Goal: Task Accomplishment & Management: Use online tool/utility

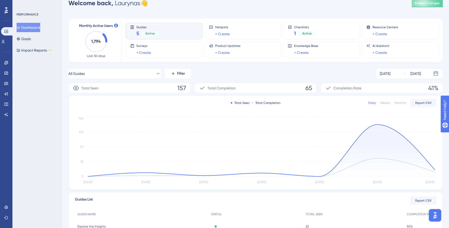
scroll to position [10, 0]
click at [8, 70] on link at bounding box center [6, 73] width 4 height 8
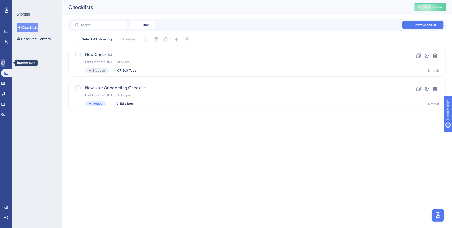
click at [5, 65] on link at bounding box center [3, 63] width 4 height 8
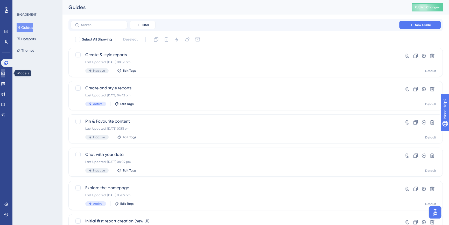
click at [3, 75] on link at bounding box center [3, 73] width 4 height 8
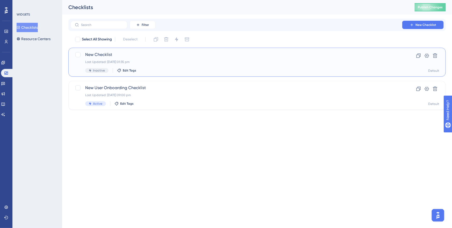
click at [93, 54] on span "New Checklist" at bounding box center [236, 55] width 303 height 6
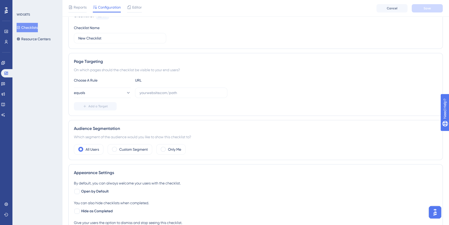
scroll to position [89, 0]
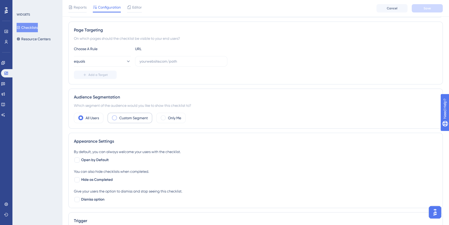
click at [130, 119] on label "Custom Segment" at bounding box center [133, 118] width 29 height 6
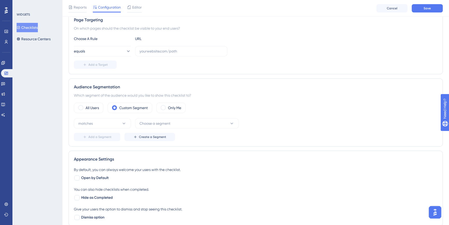
scroll to position [114, 0]
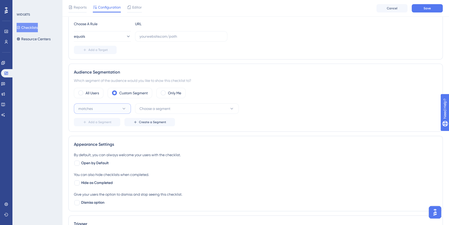
click at [125, 106] on icon at bounding box center [123, 108] width 5 height 5
click at [118, 120] on div "matches matches" at bounding box center [102, 124] width 42 height 10
click at [144, 110] on span "Choose a segment" at bounding box center [154, 108] width 31 height 6
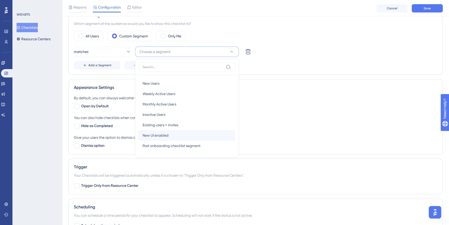
scroll to position [173, 0]
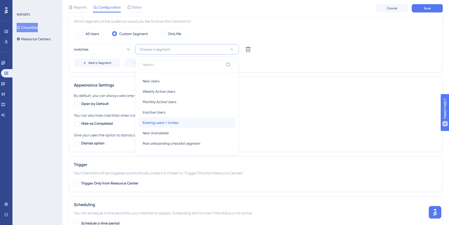
click at [175, 123] on span "Existing users + invites" at bounding box center [161, 122] width 36 height 6
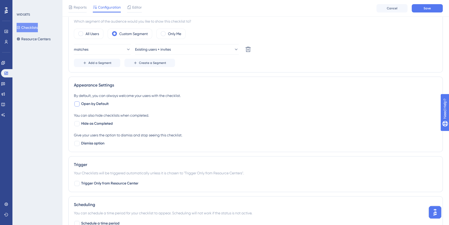
click at [97, 103] on span "Open by Default" at bounding box center [94, 104] width 27 height 6
checkbox input "true"
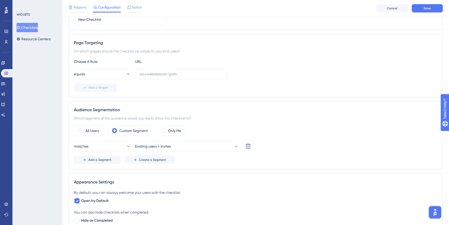
scroll to position [0, 0]
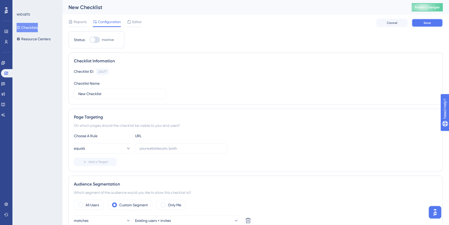
click at [424, 22] on span "Save" at bounding box center [427, 23] width 7 height 4
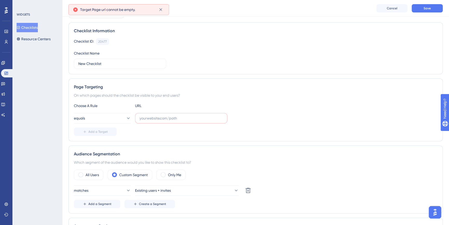
scroll to position [36, 0]
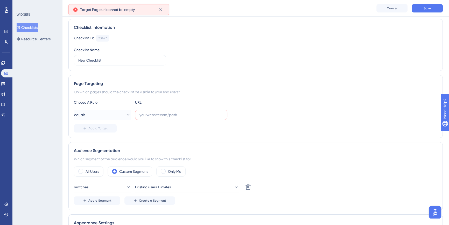
click at [121, 118] on button "equals" at bounding box center [102, 114] width 57 height 10
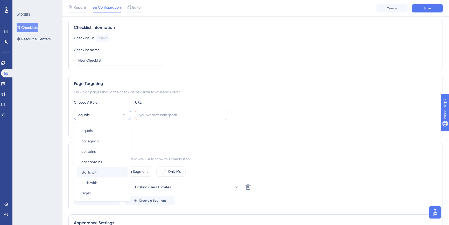
scroll to position [84, 0]
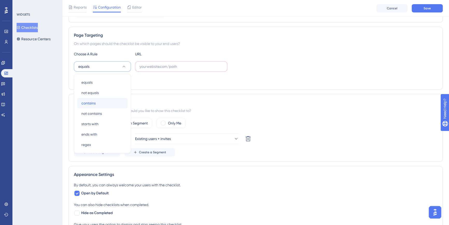
click at [109, 104] on div "contains contains" at bounding box center [102, 103] width 42 height 10
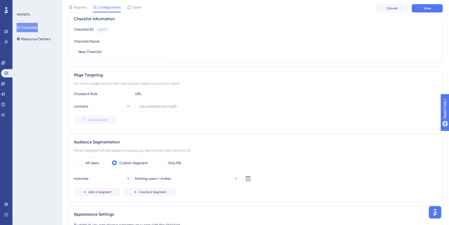
scroll to position [38, 0]
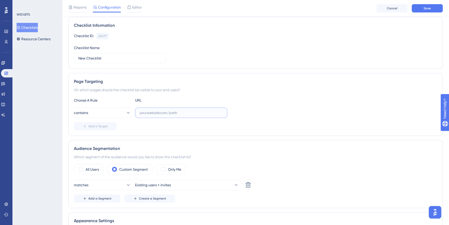
click at [151, 112] on input "text" at bounding box center [180, 113] width 83 height 6
paste input "[URL][DOMAIN_NAME]"
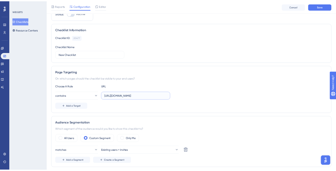
scroll to position [0, 0]
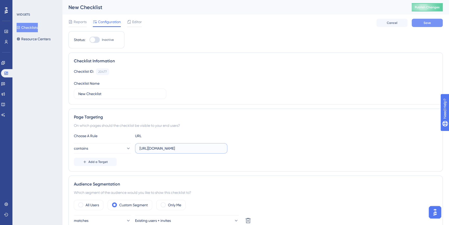
type input "[URL][DOMAIN_NAME]"
click at [416, 22] on button "Save" at bounding box center [427, 23] width 31 height 8
click at [5, 62] on icon at bounding box center [3, 63] width 4 height 4
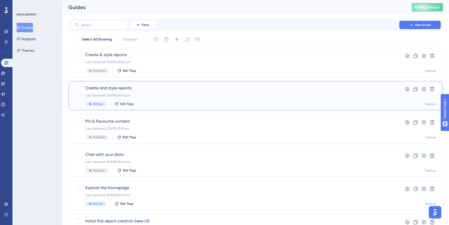
click at [116, 93] on div "Last Updated: [DATE] 04:42 pm" at bounding box center [234, 95] width 299 height 4
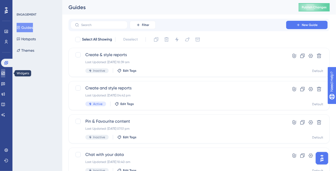
click at [5, 73] on icon at bounding box center [2, 73] width 3 height 3
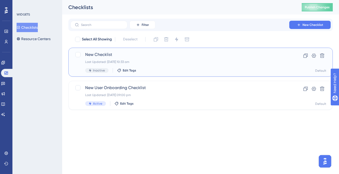
click at [95, 57] on span "New Checklist" at bounding box center [180, 55] width 190 height 6
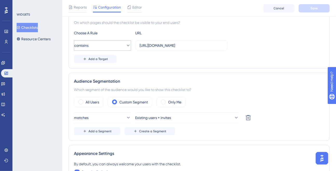
scroll to position [123, 0]
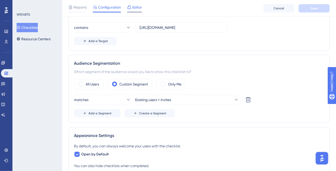
click at [128, 11] on div "Editor" at bounding box center [134, 8] width 15 height 8
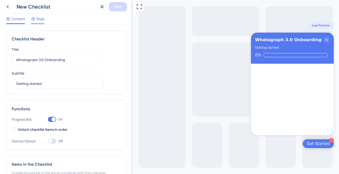
click at [38, 22] on span "Style" at bounding box center [40, 19] width 8 height 6
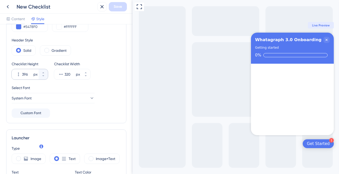
scroll to position [59, 0]
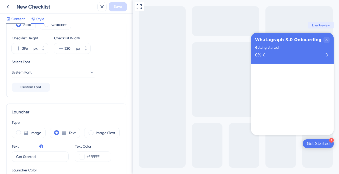
click at [7, 18] on icon at bounding box center [8, 19] width 3 height 3
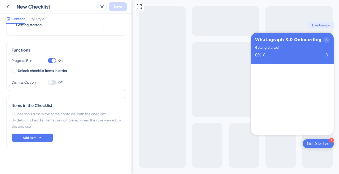
click at [50, 83] on div at bounding box center [50, 82] width 4 height 4
click at [48, 83] on input "Off" at bounding box center [48, 82] width 0 height 0
checkbox input "true"
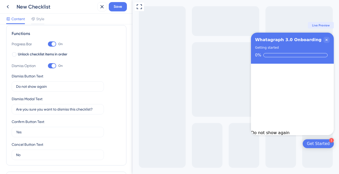
scroll to position [142, 0]
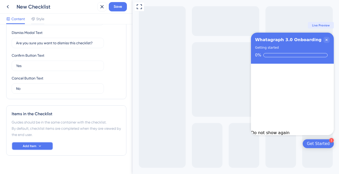
click at [39, 149] on button "Add Item" at bounding box center [32, 146] width 41 height 8
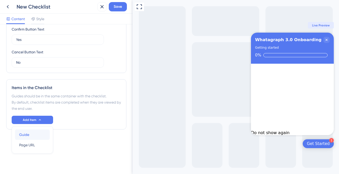
click at [32, 136] on div "Guide Guide" at bounding box center [32, 135] width 26 height 10
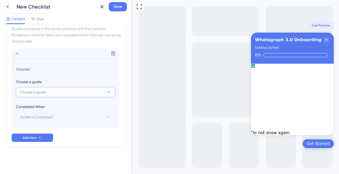
click at [45, 94] on span "Choose a guide" at bounding box center [33, 92] width 26 height 6
click at [44, 93] on span "Choose a guide" at bounding box center [33, 92] width 26 height 6
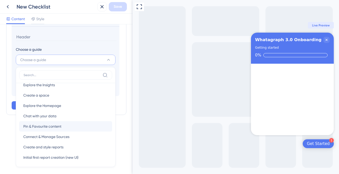
scroll to position [19, 0]
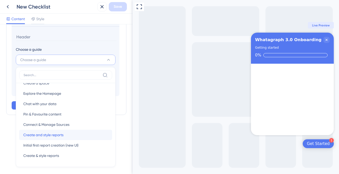
click at [62, 132] on span "Create and style reports" at bounding box center [43, 135] width 40 height 6
type input "Create and style reports"
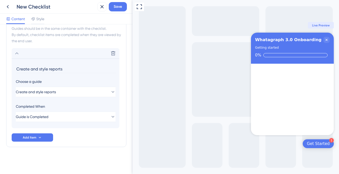
scroll to position [144, 0]
click at [49, 116] on span "Guide is Completed" at bounding box center [32, 117] width 33 height 6
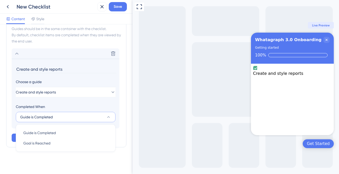
click at [52, 108] on div "Completed When" at bounding box center [66, 107] width 100 height 6
click at [37, 139] on button "Add Item" at bounding box center [32, 138] width 41 height 8
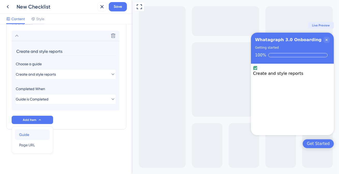
click at [36, 132] on div "Guide Guide" at bounding box center [32, 135] width 26 height 10
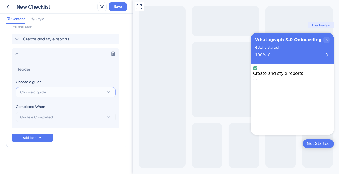
click at [51, 97] on button "Choose a guide" at bounding box center [66, 92] width 100 height 10
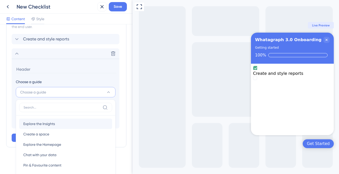
scroll to position [191, 0]
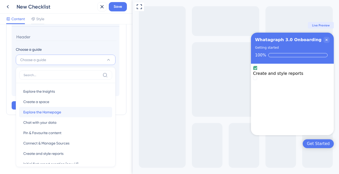
click at [55, 112] on span "Explore the Homepage" at bounding box center [42, 112] width 38 height 6
type input "Explore the Homepage"
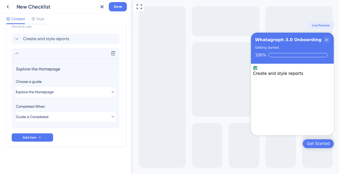
scroll to position [159, 0]
click at [33, 136] on span "Add Item" at bounding box center [29, 138] width 13 height 4
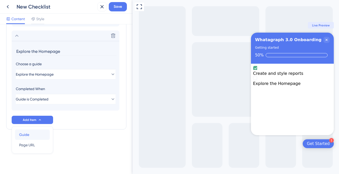
click at [31, 131] on div "Guide Guide" at bounding box center [32, 135] width 26 height 10
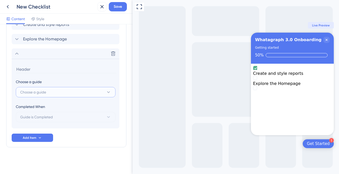
click at [44, 95] on span "Choose a guide" at bounding box center [33, 92] width 26 height 6
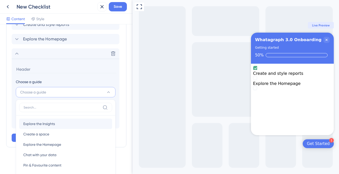
scroll to position [206, 0]
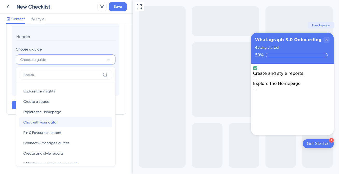
click at [60, 120] on div "Chat with your data Chat with your data" at bounding box center [65, 122] width 85 height 10
type input "Chat with your data"
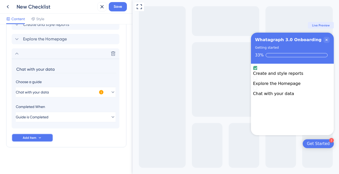
click at [35, 136] on span "Add Item" at bounding box center [29, 138] width 13 height 4
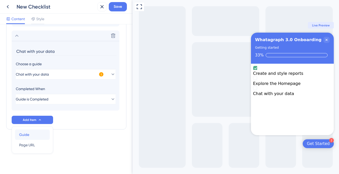
click at [30, 131] on div "Guide Guide" at bounding box center [32, 135] width 26 height 10
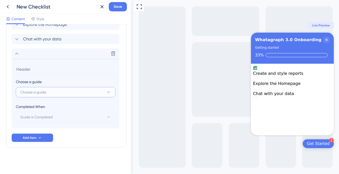
click at [48, 95] on button "Choose a guide" at bounding box center [66, 92] width 100 height 10
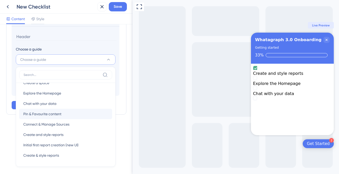
scroll to position [0, 0]
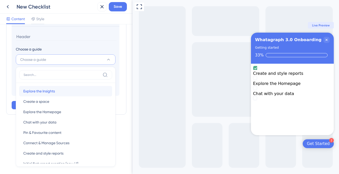
click at [60, 94] on div "Explore the Insights Explore the Insights" at bounding box center [65, 91] width 85 height 10
type input "Explore the Insights"
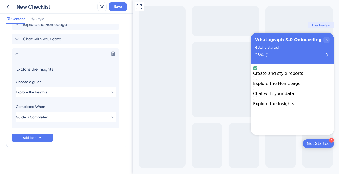
click at [73, 144] on div "Items in the Checklist Guides should be in the same container with the checklis…" at bounding box center [66, 57] width 120 height 179
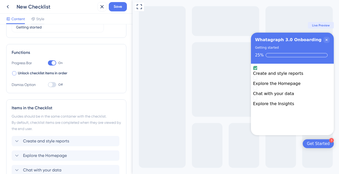
scroll to position [44, 0]
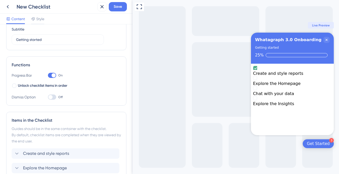
click at [52, 95] on div at bounding box center [52, 97] width 8 height 5
click at [48, 97] on input "Off" at bounding box center [48, 97] width 0 height 0
checkbox input "true"
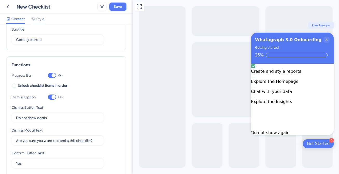
click at [120, 10] on span "Save" at bounding box center [118, 7] width 8 height 6
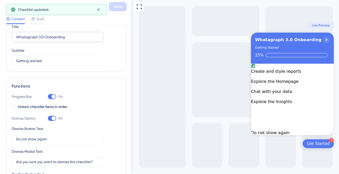
scroll to position [0, 0]
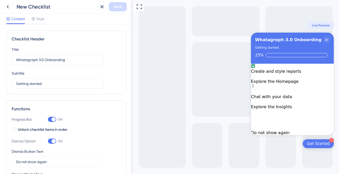
click at [255, 78] on rect "Explore the Homepage is incomplete." at bounding box center [253, 76] width 4 height 4
